Goal: Transaction & Acquisition: Purchase product/service

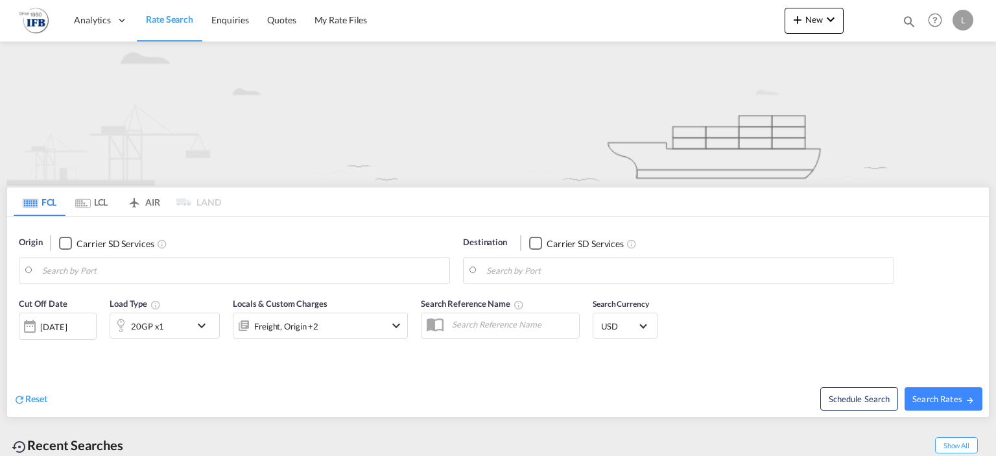
type input "Haiphong, VNHPH"
type input "[GEOGRAPHIC_DATA], [GEOGRAPHIC_DATA]"
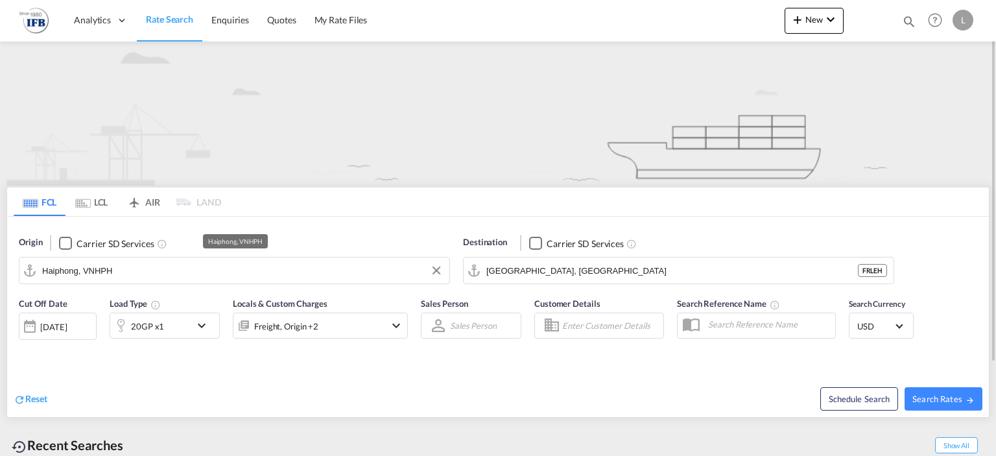
click at [163, 273] on input "Haiphong, VNHPH" at bounding box center [242, 270] width 401 height 19
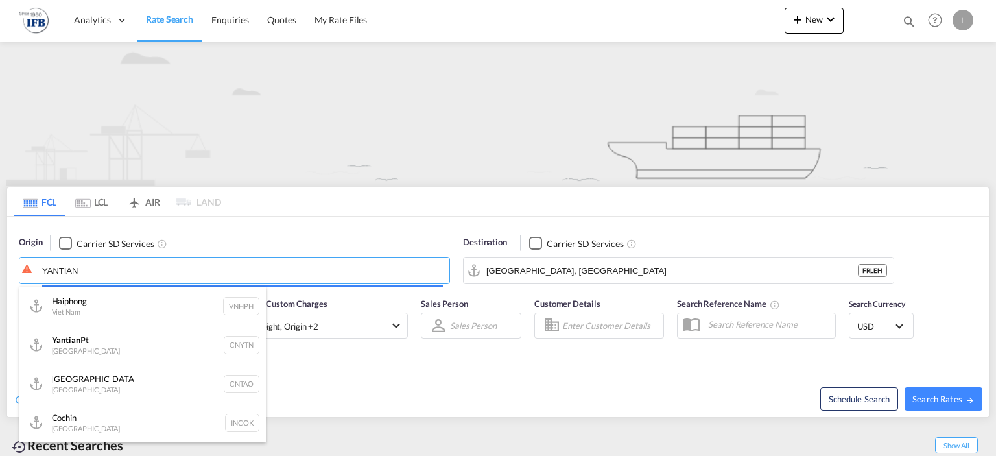
click at [122, 337] on div at bounding box center [498, 228] width 996 height 456
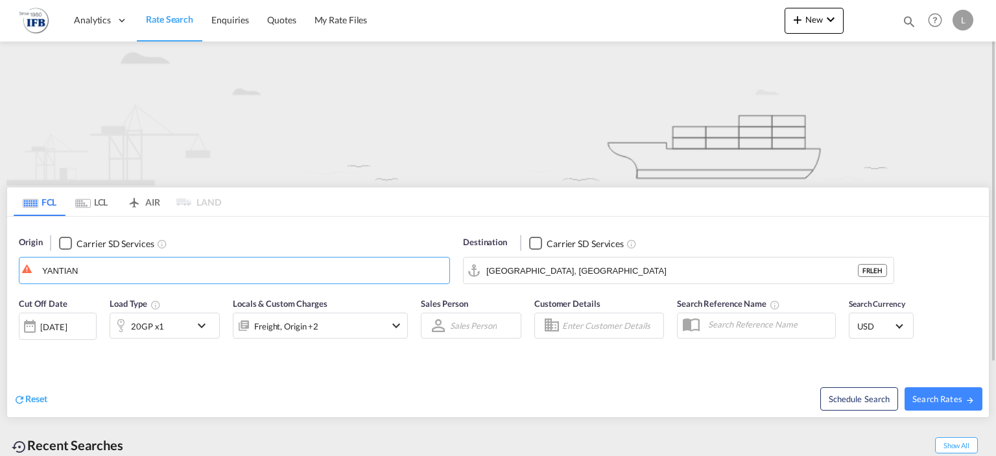
click at [122, 307] on span "Load Type" at bounding box center [135, 303] width 51 height 10
click at [135, 280] on md-autocomplete-wrap "YANTIAN" at bounding box center [242, 274] width 401 height 26
click at [137, 265] on body "Analytics Reports Rate Search Enquiries Quotes My Rate Files Analytics" at bounding box center [498, 228] width 996 height 456
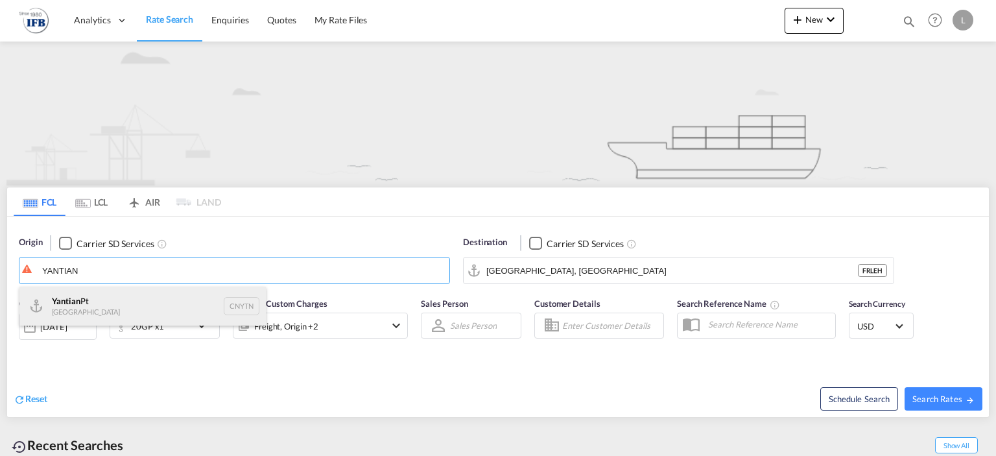
click at [137, 307] on div "Yantian Pt China CNYTN" at bounding box center [142, 306] width 246 height 39
type input "Yantian Pt, CNYTN"
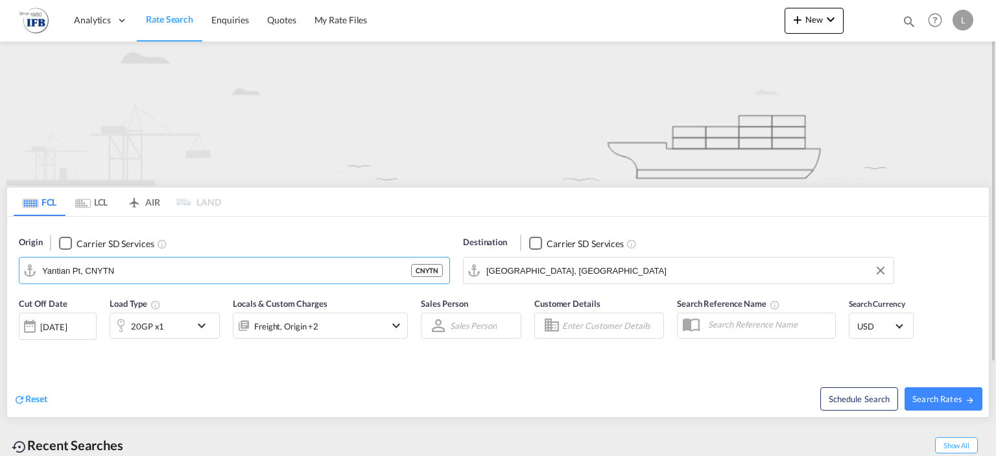
click at [565, 266] on input "[GEOGRAPHIC_DATA], [GEOGRAPHIC_DATA]" at bounding box center [686, 270] width 401 height 19
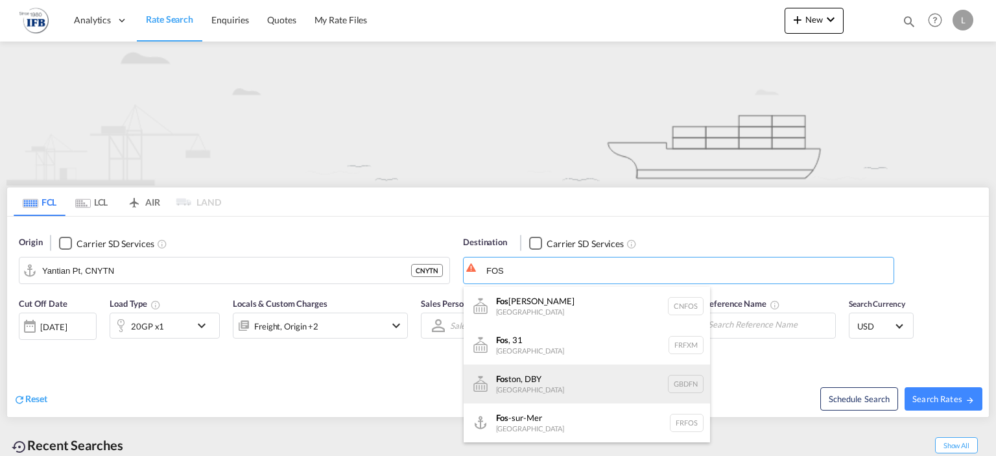
click at [568, 375] on div "Fos ton, DBY [GEOGRAPHIC_DATA] GBDFN" at bounding box center [587, 383] width 246 height 39
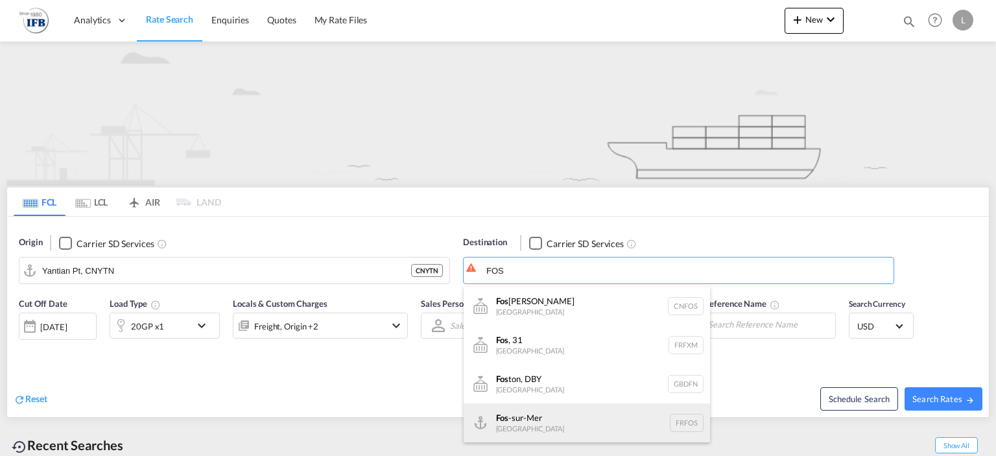
click at [547, 421] on div "Fos -sur-Mer [GEOGRAPHIC_DATA] [GEOGRAPHIC_DATA]" at bounding box center [587, 422] width 246 height 39
type input "Fos-[GEOGRAPHIC_DATA], [GEOGRAPHIC_DATA]"
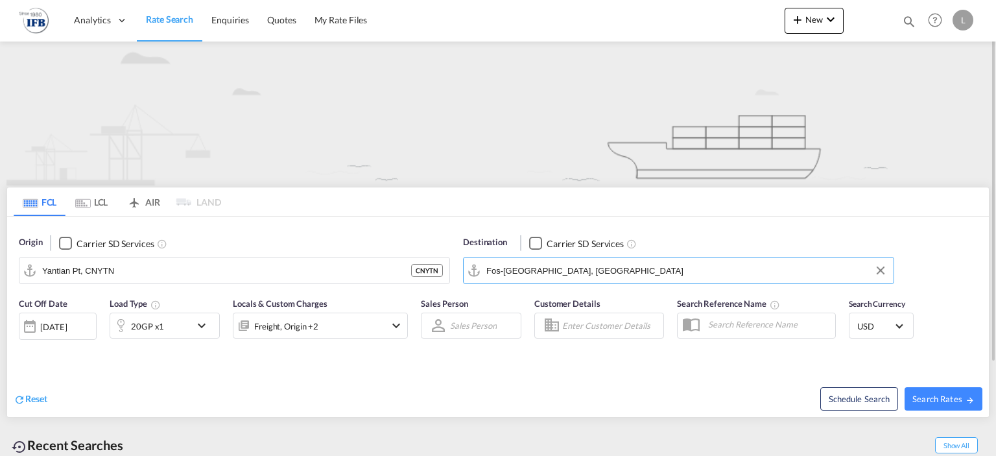
click at [67, 324] on div "[DATE]" at bounding box center [53, 327] width 27 height 12
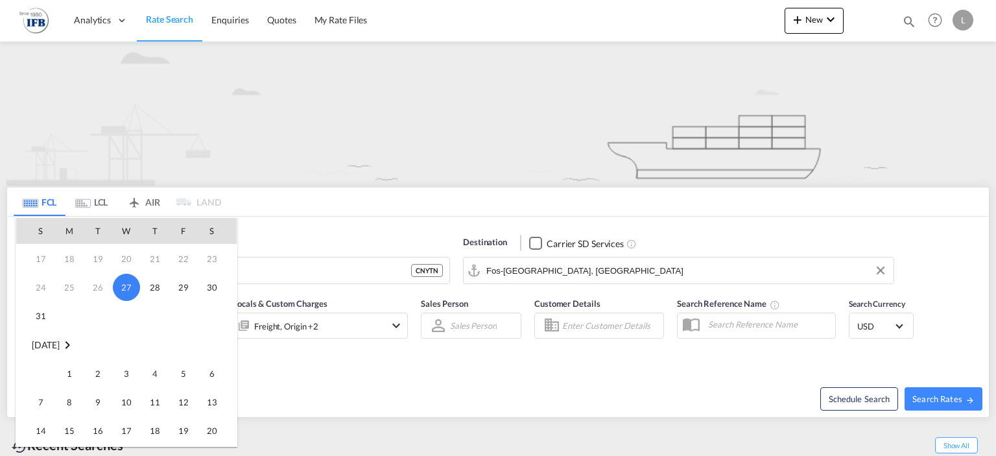
scroll to position [108, 0]
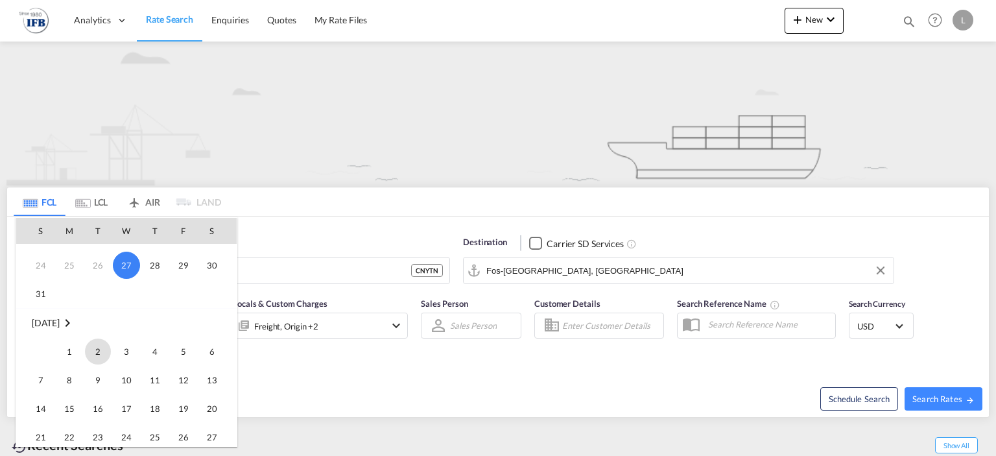
click at [107, 347] on span "2" at bounding box center [98, 351] width 26 height 26
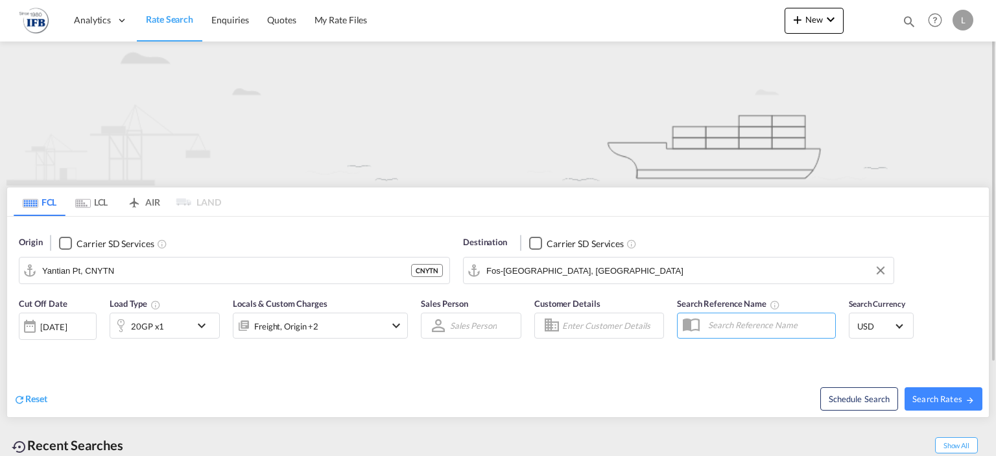
click at [179, 369] on div "Reset Schedule Search Search Rates" at bounding box center [497, 388] width 981 height 56
click at [167, 321] on div "20GP x1" at bounding box center [150, 325] width 80 height 26
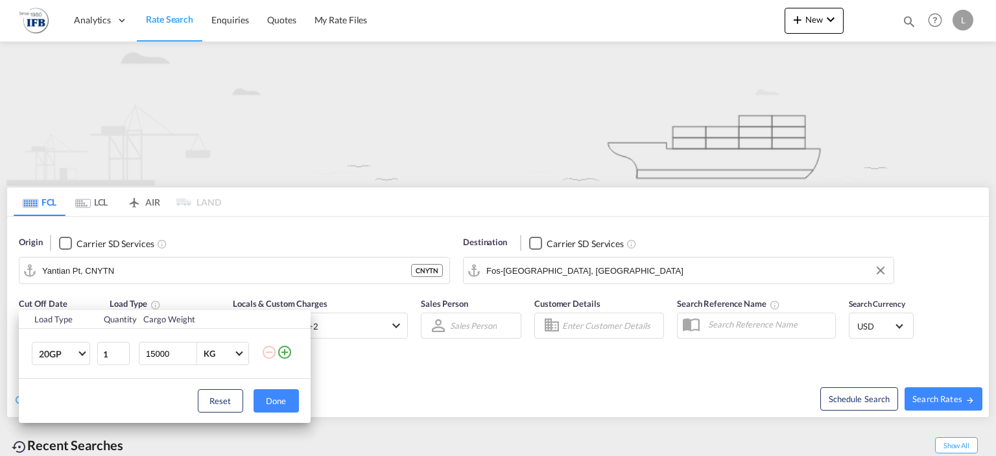
click at [59, 374] on td "20GP 20GP 40GP 40HC 45HC 20RE 40RE 40HR 20OT 40OT 20FR 40FR 40NR 20NR 45S 20TK …" at bounding box center [57, 354] width 77 height 50
click at [65, 355] on span "20GP" at bounding box center [58, 353] width 38 height 13
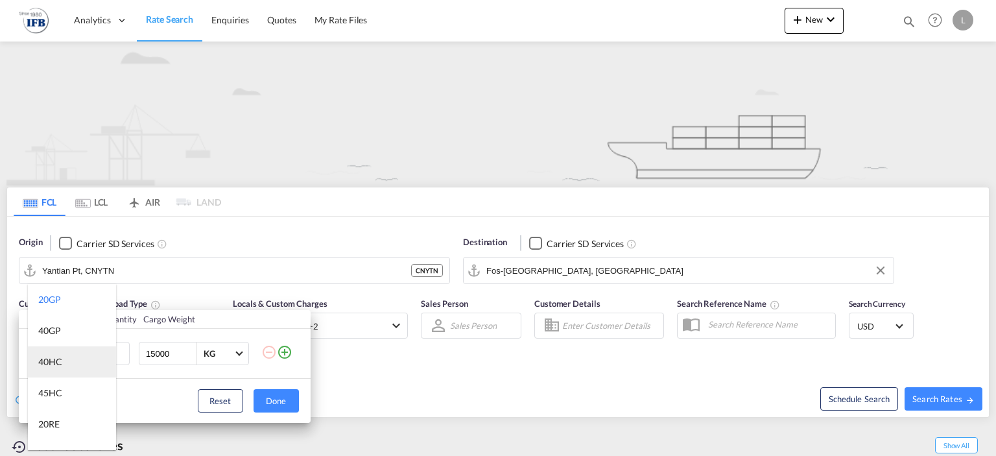
click at [55, 364] on div "40HC" at bounding box center [50, 361] width 24 height 13
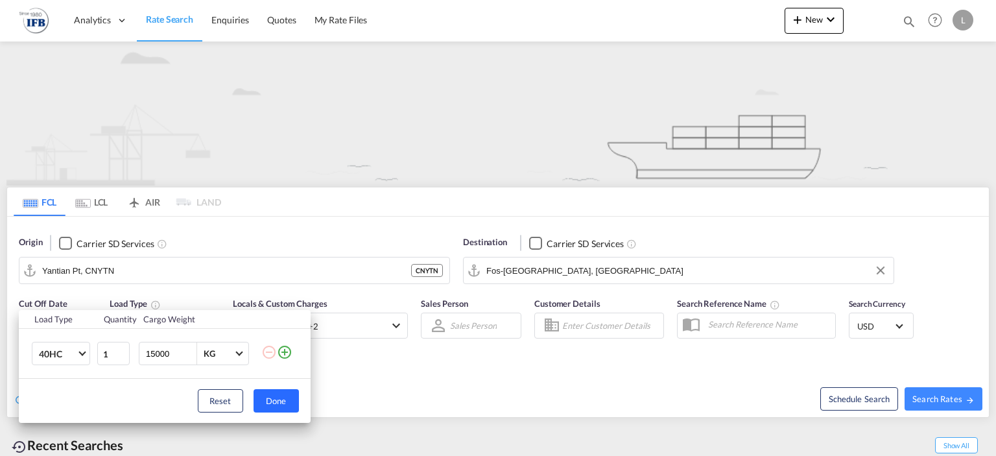
click at [285, 401] on button "Done" at bounding box center [275, 400] width 45 height 23
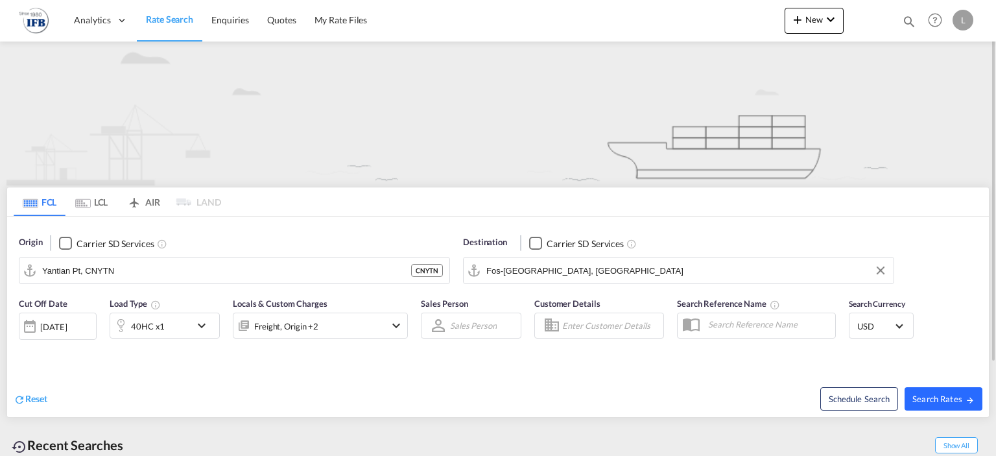
click at [954, 388] on button "Search Rates" at bounding box center [943, 398] width 78 height 23
type input "CNYTN to FRFOS / [DATE]"
